Goal: Information Seeking & Learning: Find specific fact

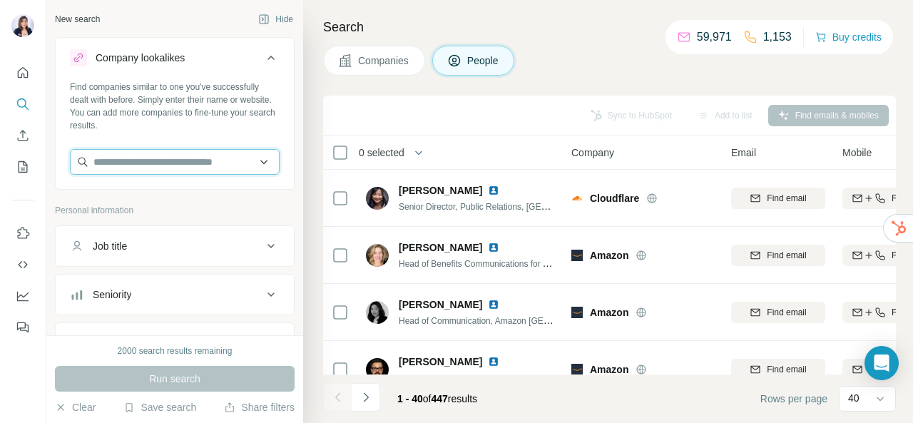
click at [145, 167] on input "text" at bounding box center [175, 162] width 210 height 26
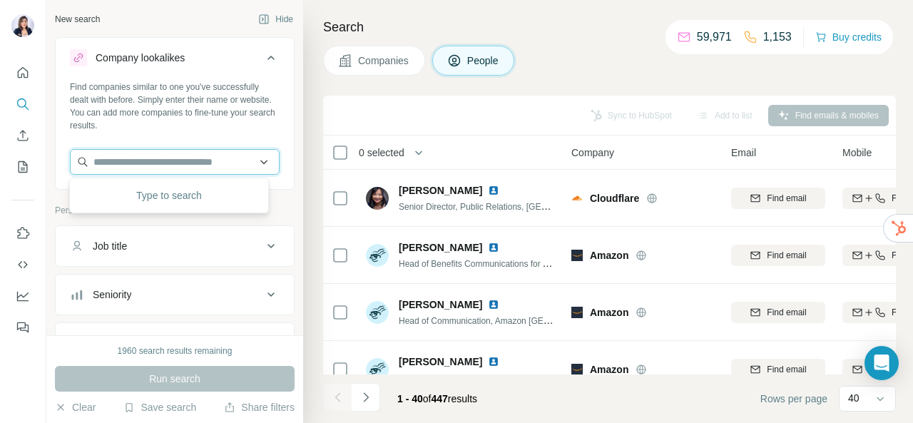
paste input "**********"
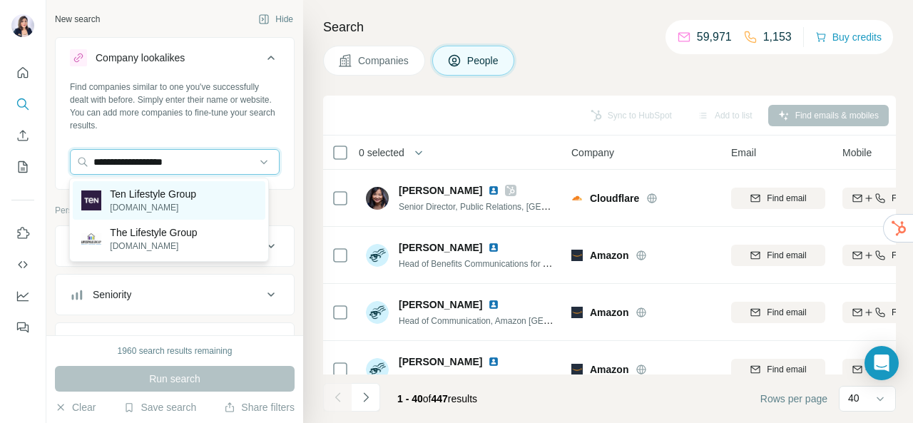
type input "**********"
click at [152, 196] on p "Ten Lifestyle Group" at bounding box center [153, 194] width 86 height 14
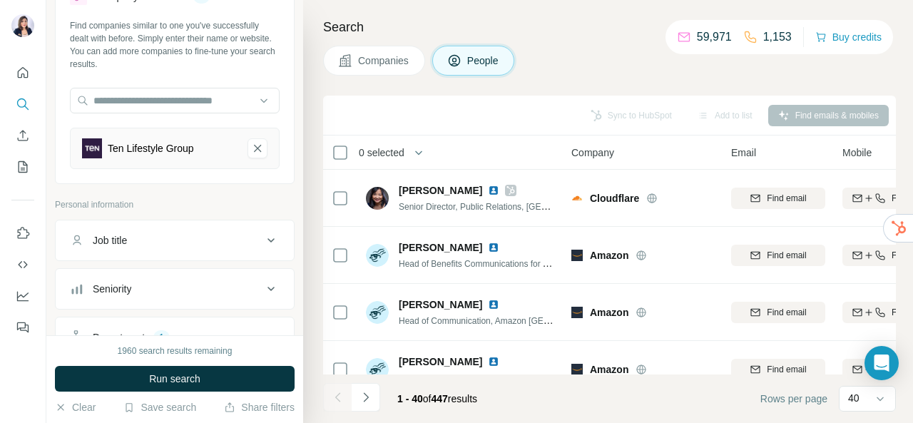
scroll to position [214, 0]
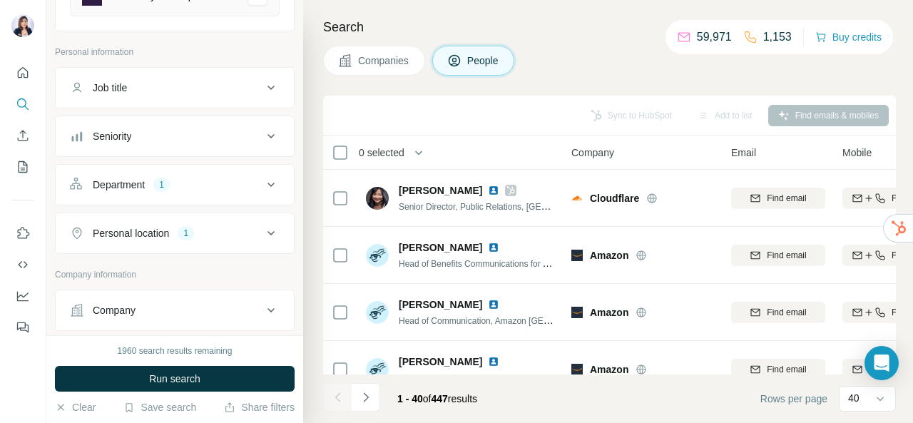
click at [234, 81] on div "Job title" at bounding box center [166, 88] width 193 height 14
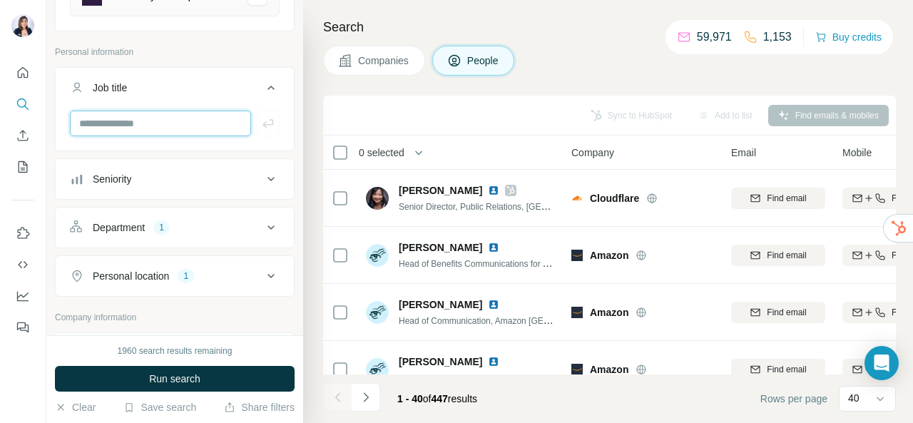
click at [175, 126] on input "text" at bounding box center [160, 124] width 181 height 26
click at [272, 46] on p "Personal information" at bounding box center [175, 52] width 240 height 13
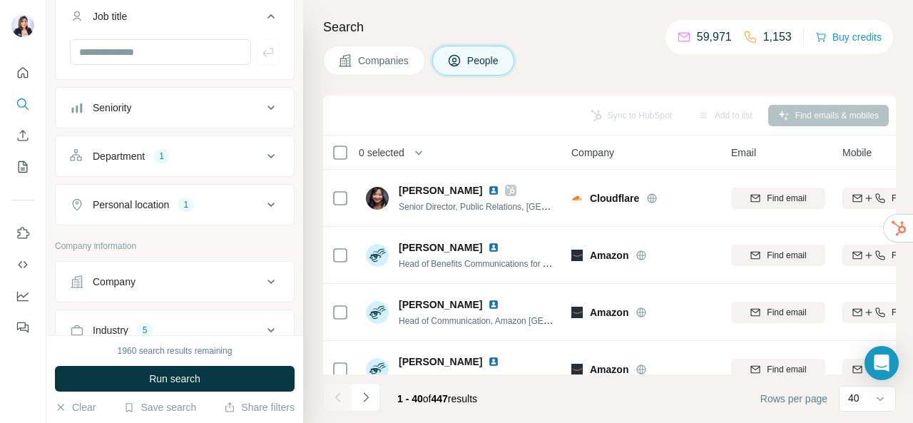
click at [200, 150] on div "Department 1" at bounding box center [166, 156] width 193 height 14
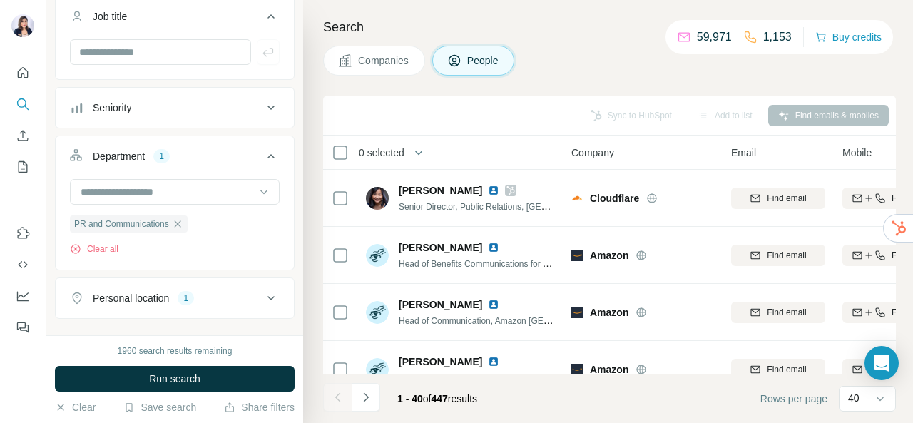
click at [200, 150] on div "Department 1" at bounding box center [166, 156] width 193 height 14
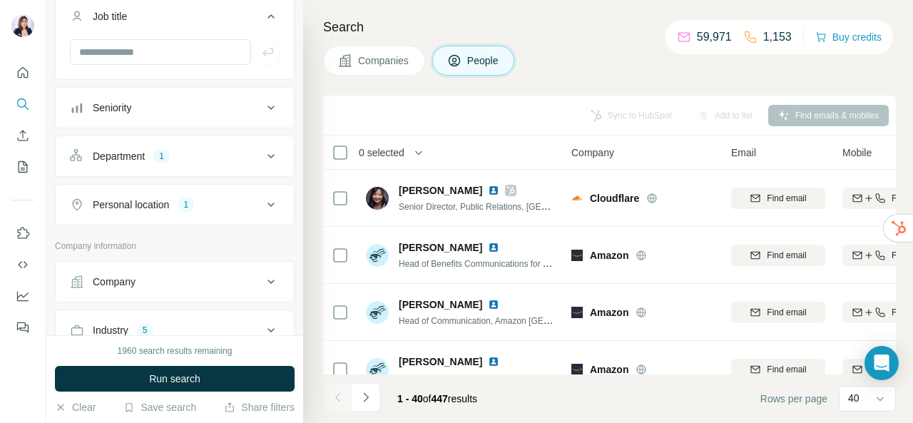
click at [228, 203] on div "Personal location 1" at bounding box center [166, 205] width 193 height 14
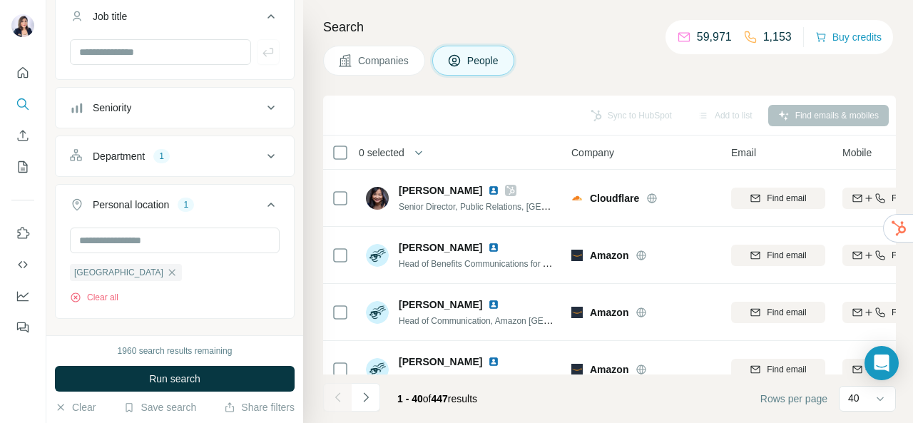
click at [228, 203] on div "Personal location 1" at bounding box center [166, 205] width 193 height 14
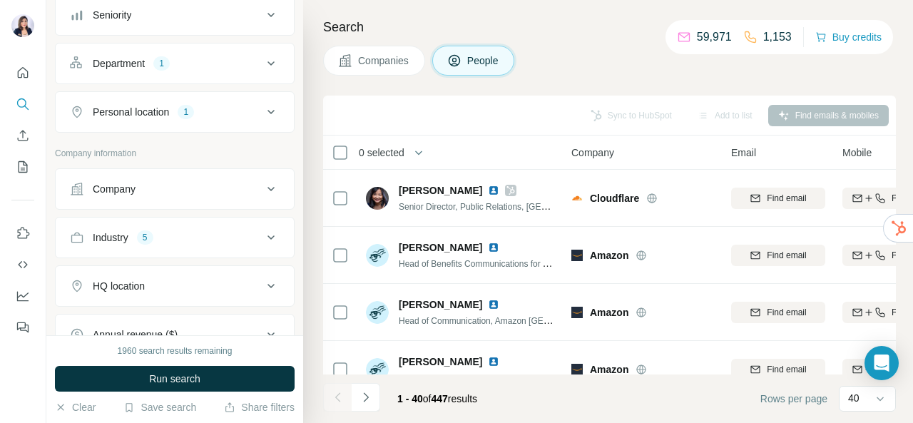
scroll to position [571, 0]
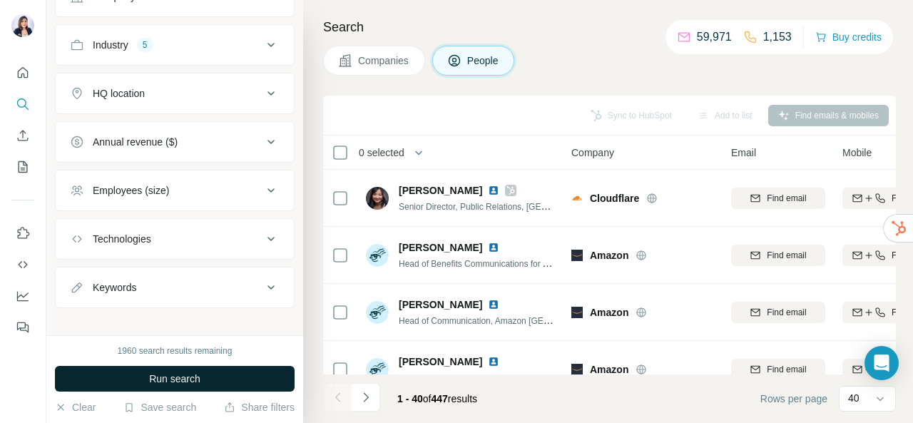
click at [163, 382] on span "Run search" at bounding box center [174, 379] width 51 height 14
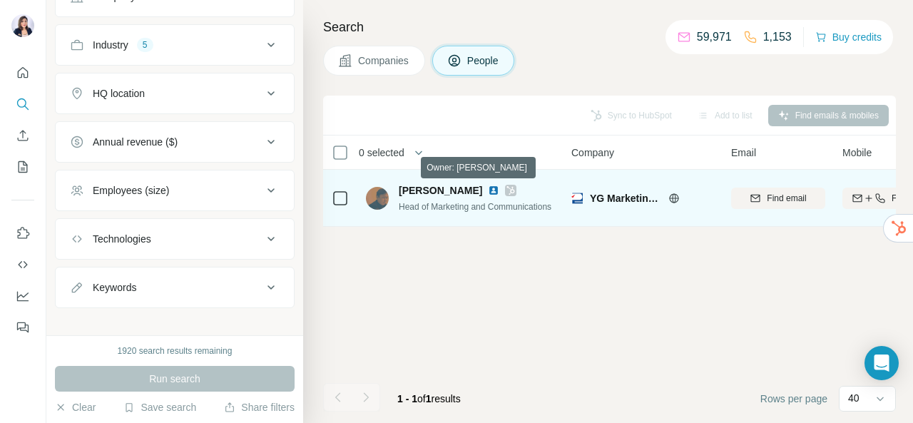
click at [506, 192] on icon at bounding box center [510, 190] width 9 height 11
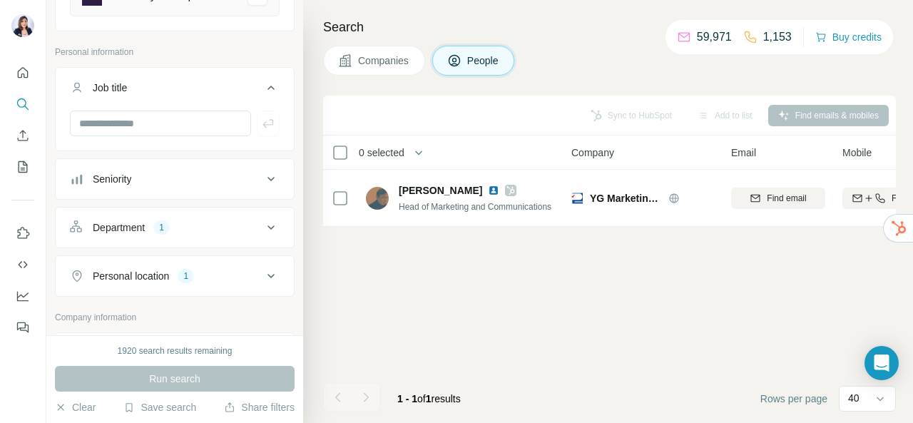
scroll to position [0, 0]
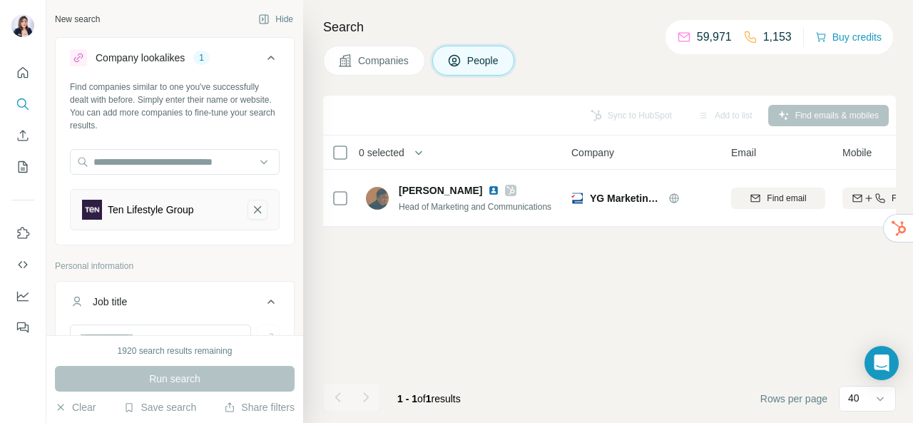
click at [251, 205] on icon "Ten Lifestyle Group-remove-button" at bounding box center [257, 210] width 13 height 14
